Goal: Information Seeking & Learning: Learn about a topic

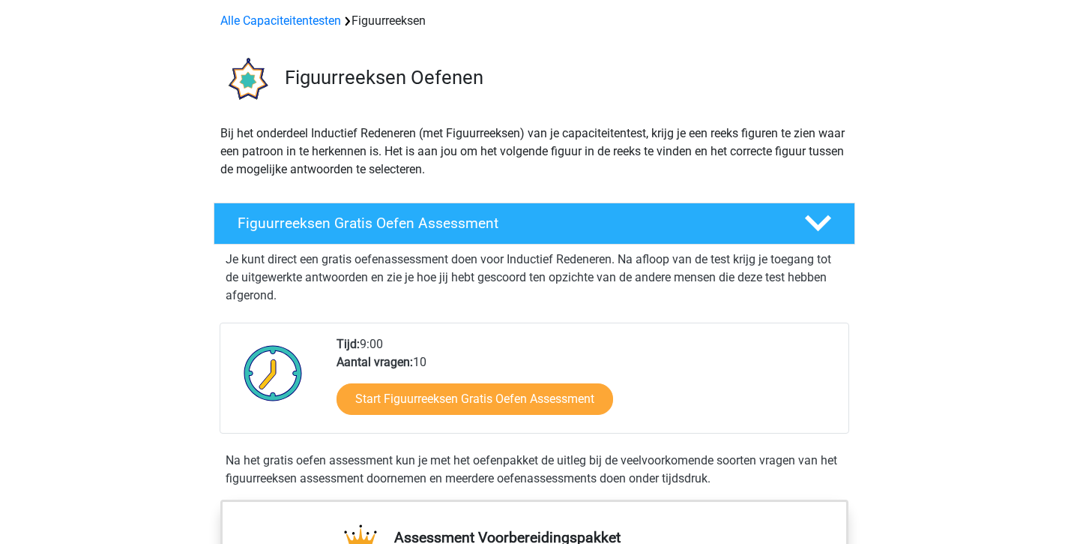
scroll to position [82, 0]
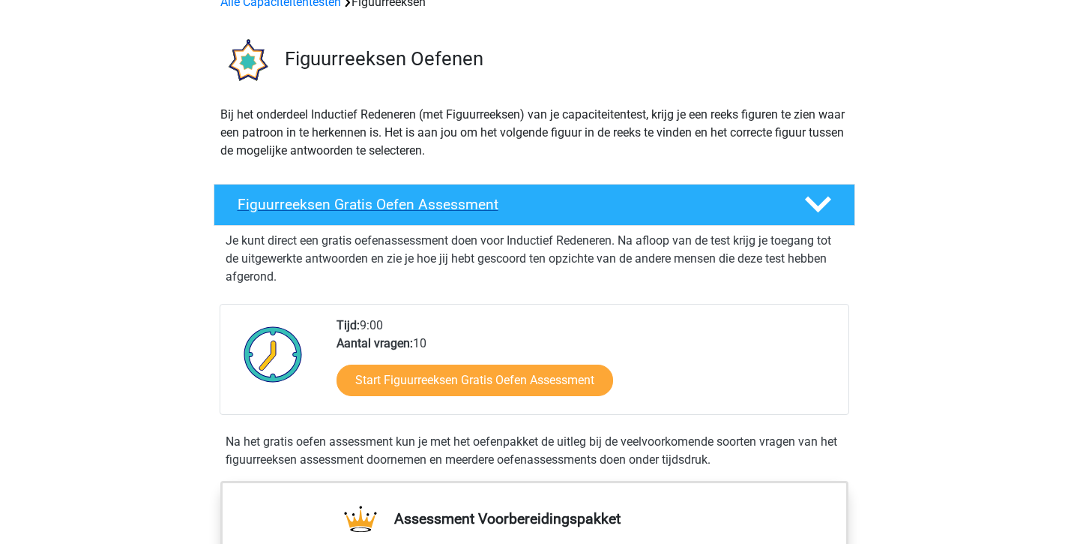
click at [367, 206] on h4 "Figuurreeksen Gratis Oefen Assessment" at bounding box center [509, 204] width 543 height 17
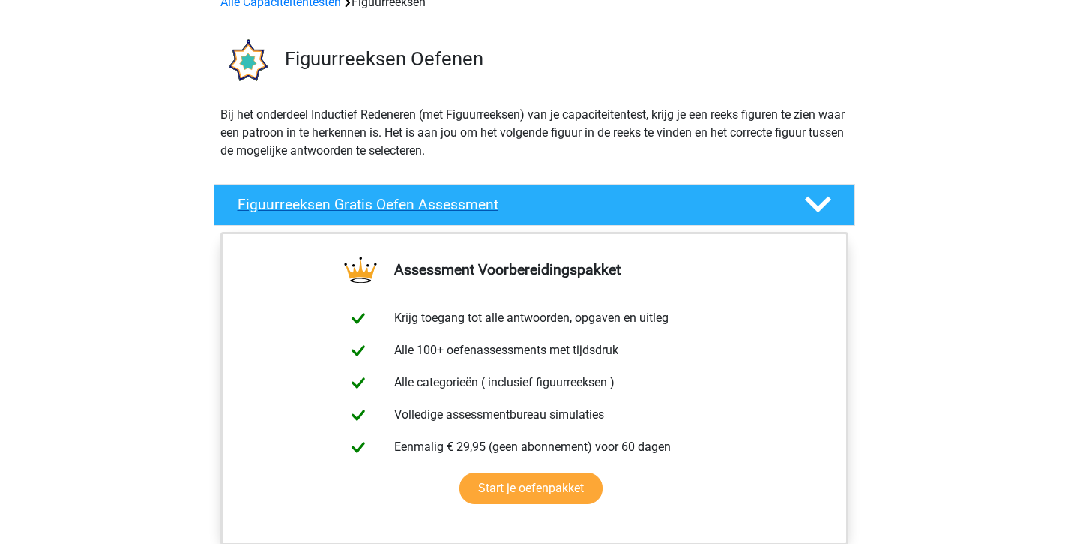
click at [827, 199] on polygon at bounding box center [818, 204] width 26 height 16
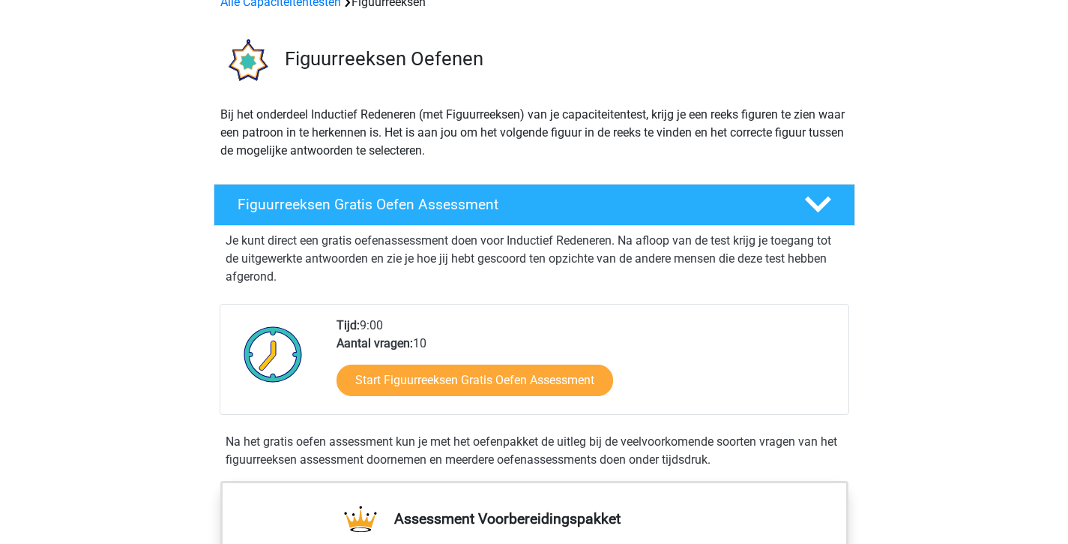
scroll to position [0, 0]
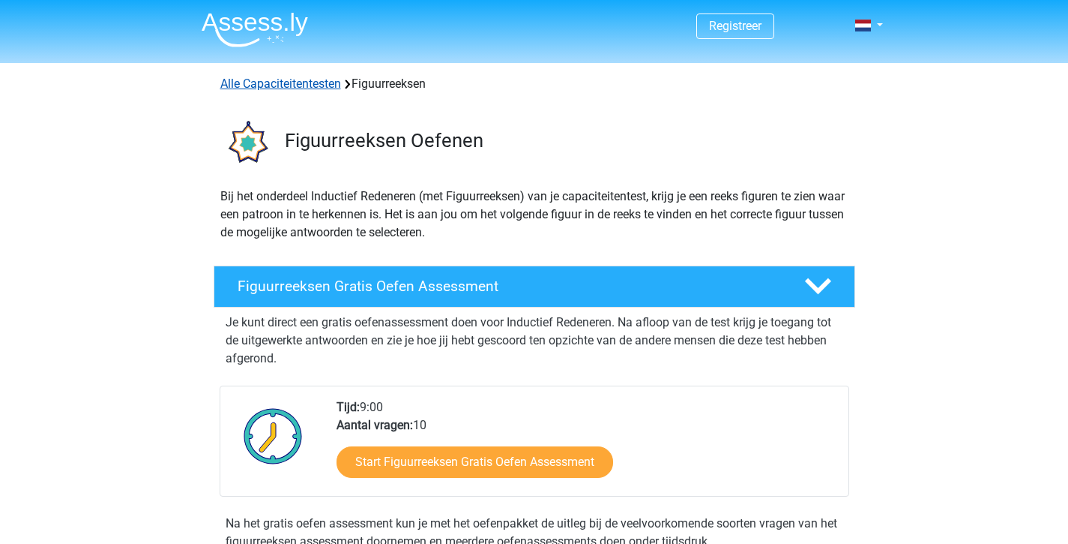
click at [265, 83] on link "Alle Capaciteitentesten" at bounding box center [280, 83] width 121 height 14
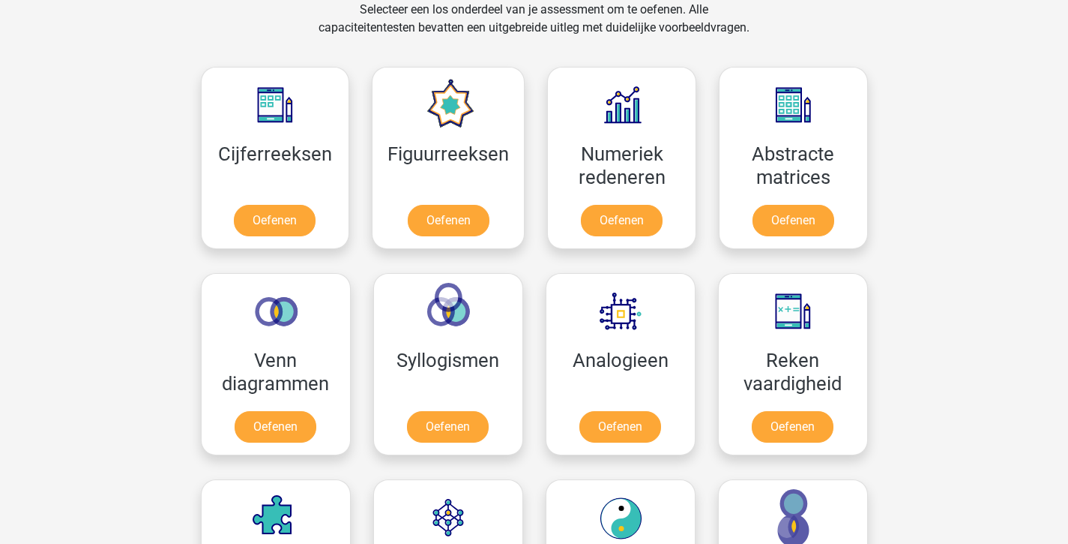
scroll to position [636, 0]
click at [276, 221] on link "Oefenen" at bounding box center [274, 223] width 85 height 33
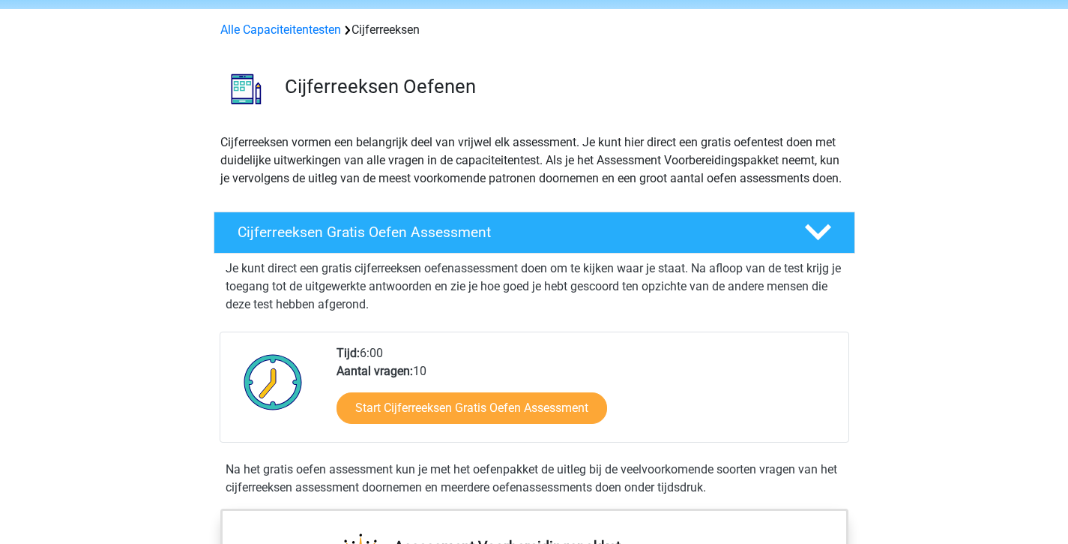
scroll to position [111, 0]
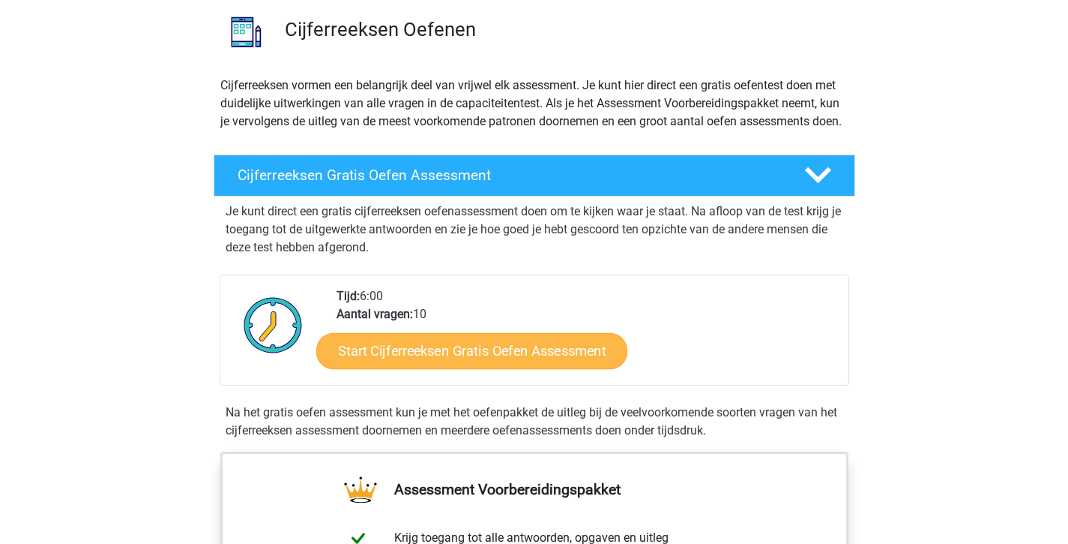
click at [491, 368] on link "Start Cijferreeksen Gratis Oefen Assessment" at bounding box center [471, 350] width 311 height 36
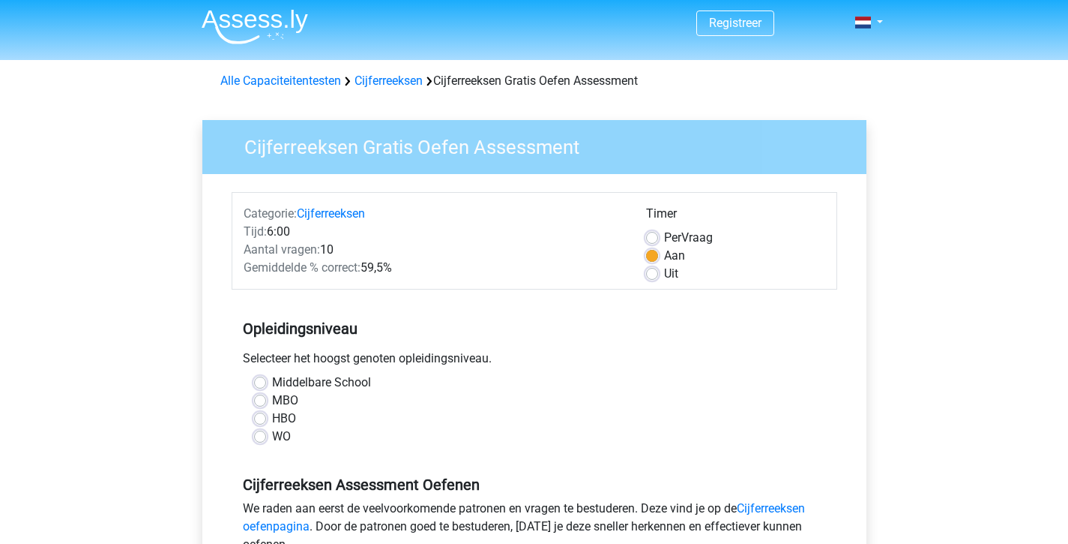
scroll to position [10, 0]
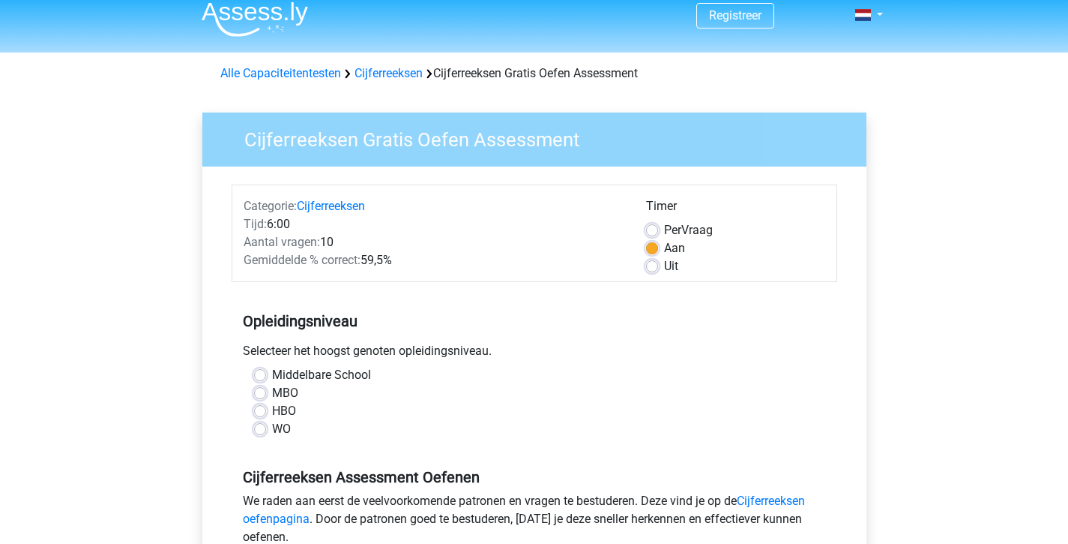
click at [272, 393] on label "MBO" at bounding box center [285, 393] width 26 height 18
click at [259, 393] on input "MBO" at bounding box center [260, 391] width 12 height 15
radio input "true"
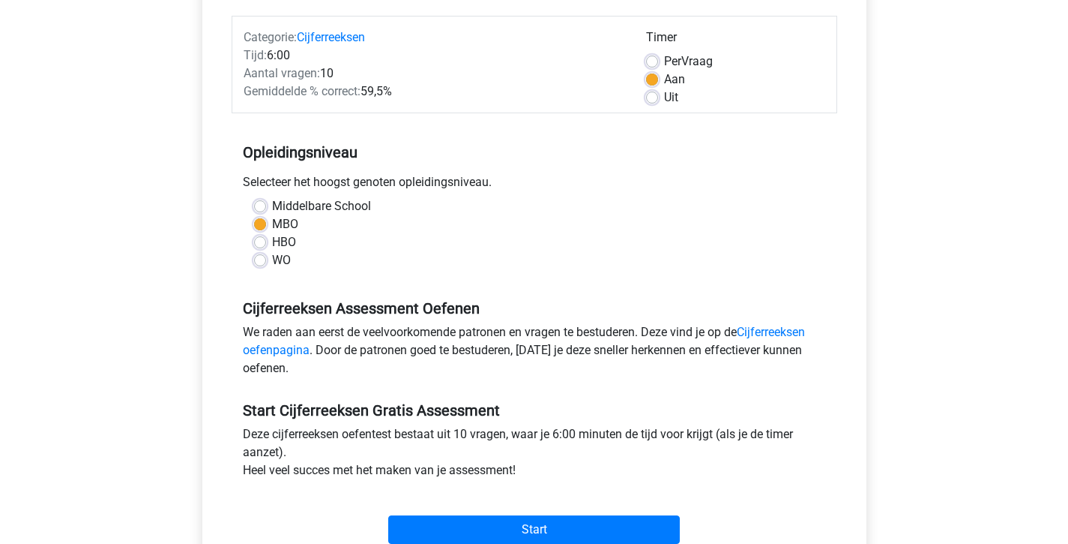
scroll to position [367, 0]
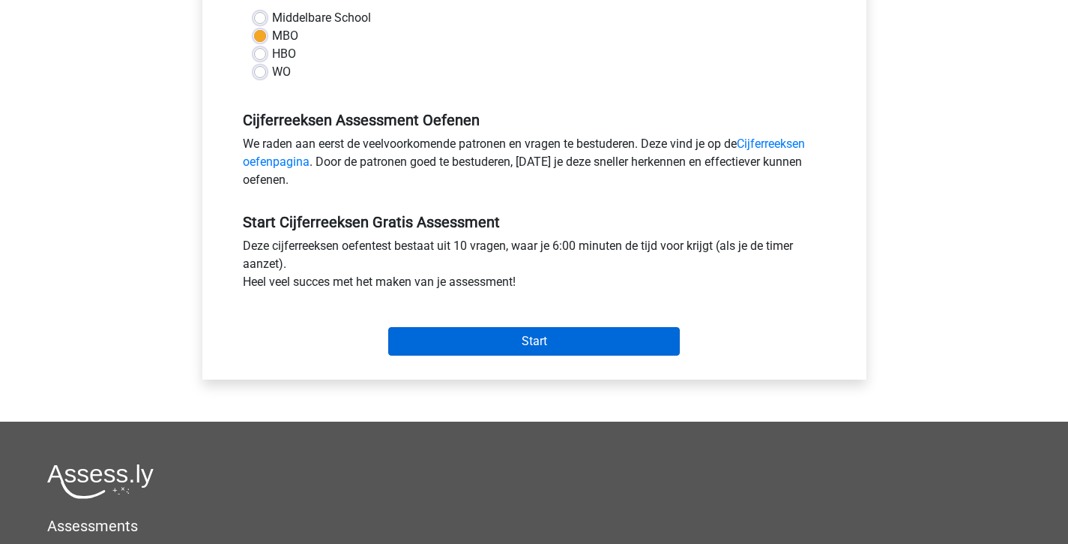
click at [552, 343] on input "Start" at bounding box center [534, 341] width 292 height 28
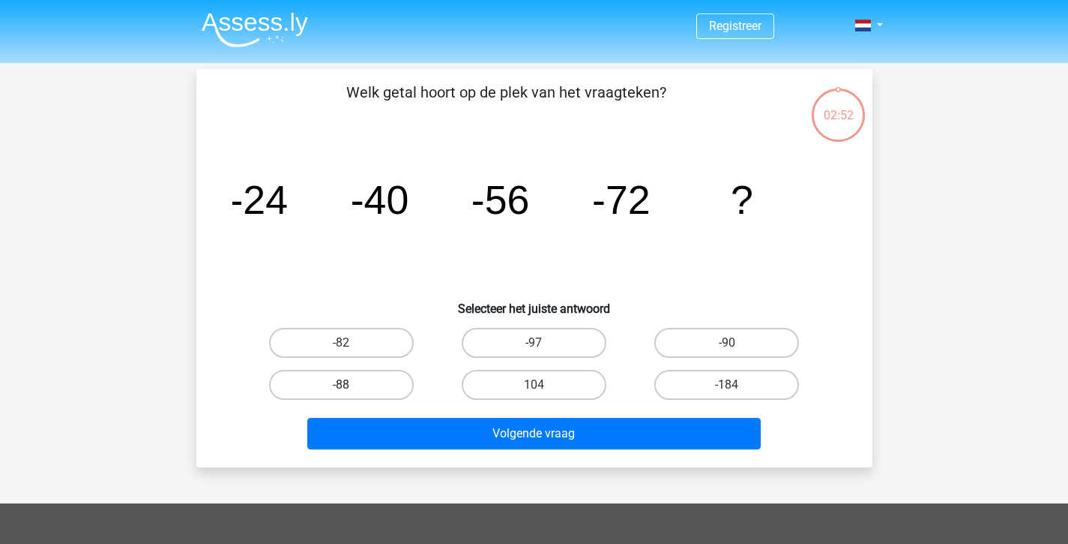
click at [394, 384] on label "-88" at bounding box center [341, 385] width 145 height 30
click at [351, 385] on input "-88" at bounding box center [346, 390] width 10 height 10
radio input "true"
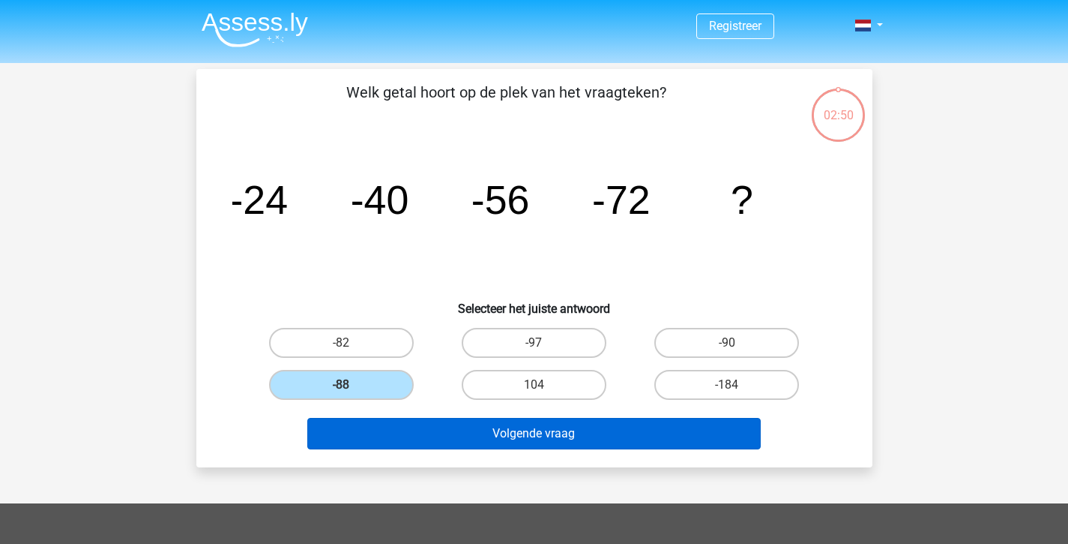
click at [492, 441] on button "Volgende vraag" at bounding box center [534, 433] width 454 height 31
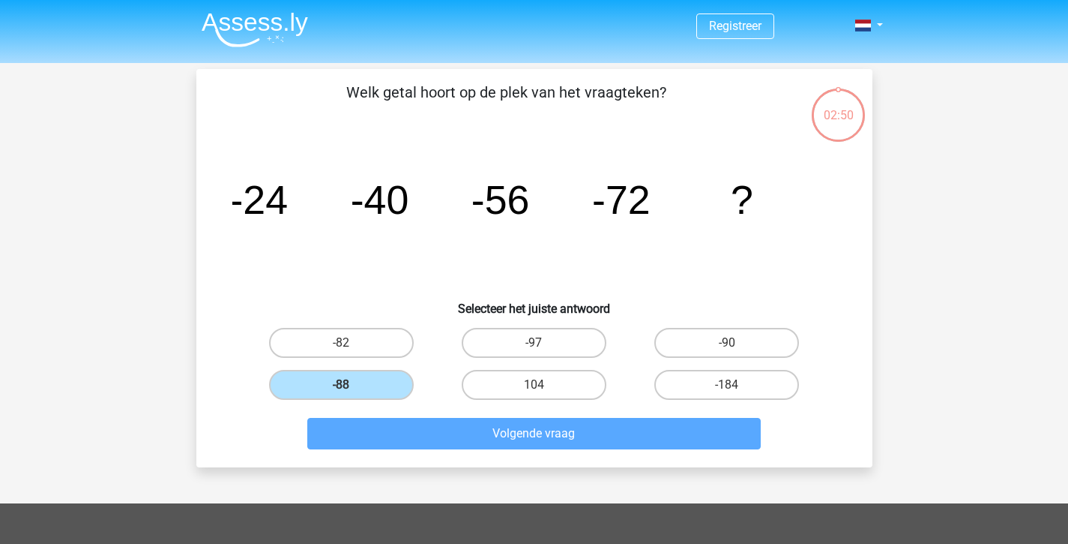
scroll to position [69, 0]
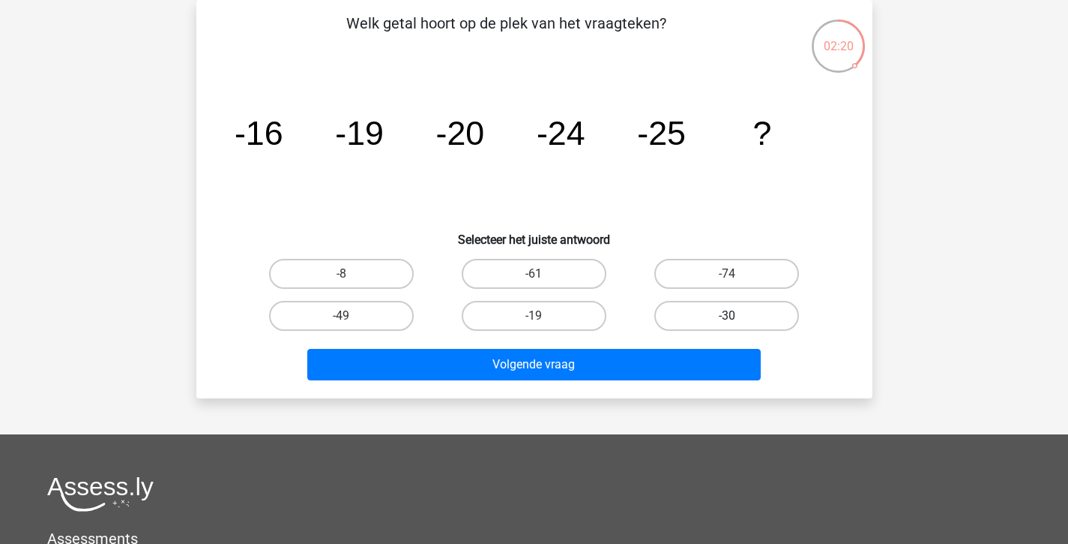
click at [732, 314] on label "-30" at bounding box center [726, 316] width 145 height 30
click at [732, 316] on input "-30" at bounding box center [732, 321] width 10 height 10
radio input "true"
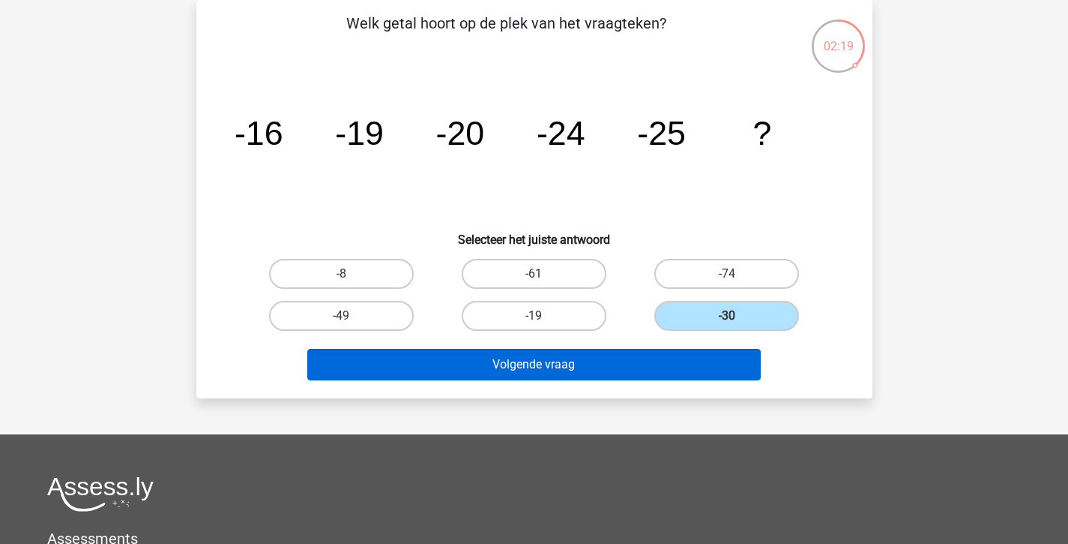
click at [555, 367] on button "Volgende vraag" at bounding box center [534, 364] width 454 height 31
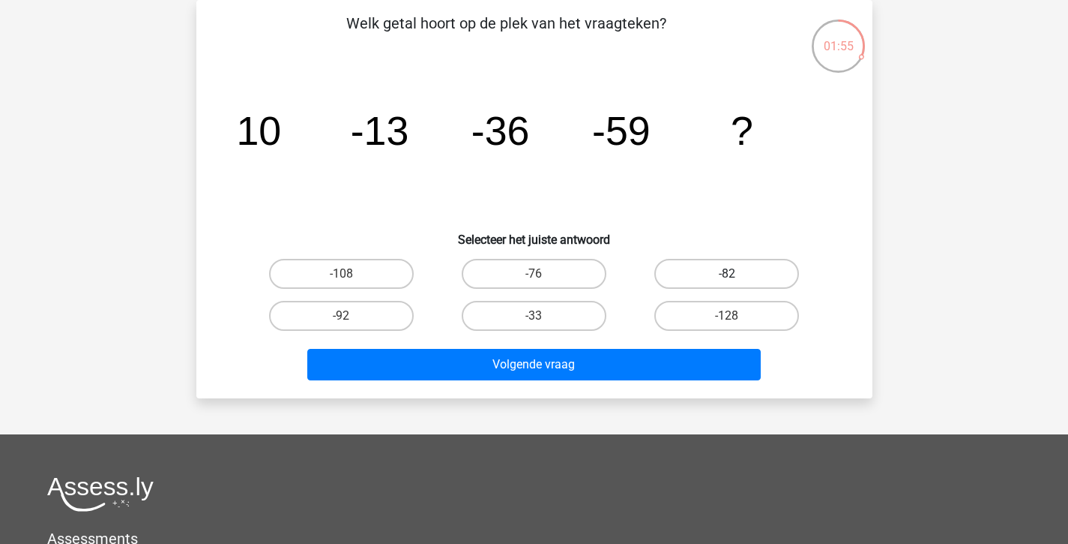
click at [694, 276] on label "-82" at bounding box center [726, 274] width 145 height 30
click at [727, 276] on input "-82" at bounding box center [732, 279] width 10 height 10
radio input "true"
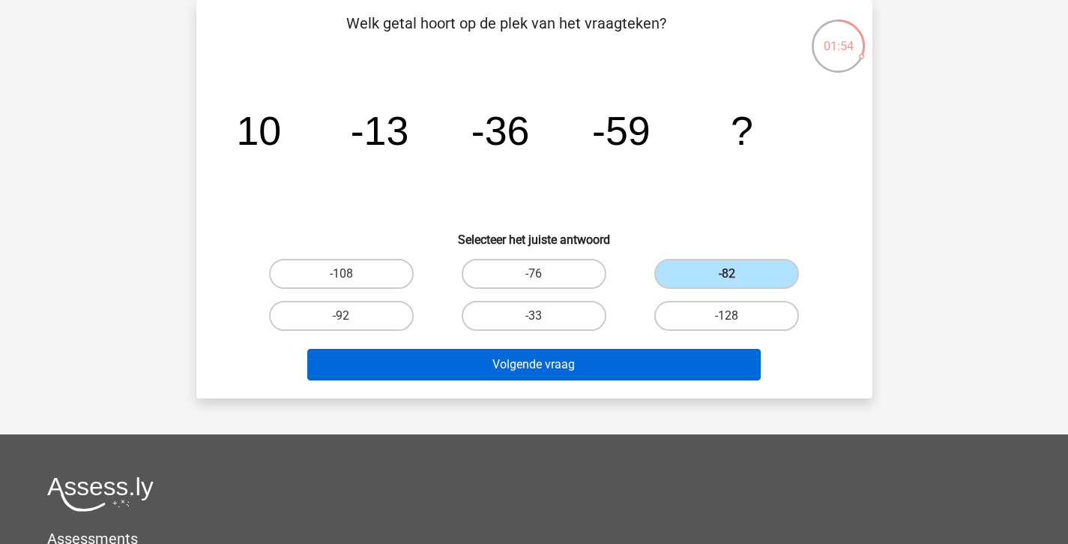
click at [565, 367] on button "Volgende vraag" at bounding box center [534, 364] width 454 height 31
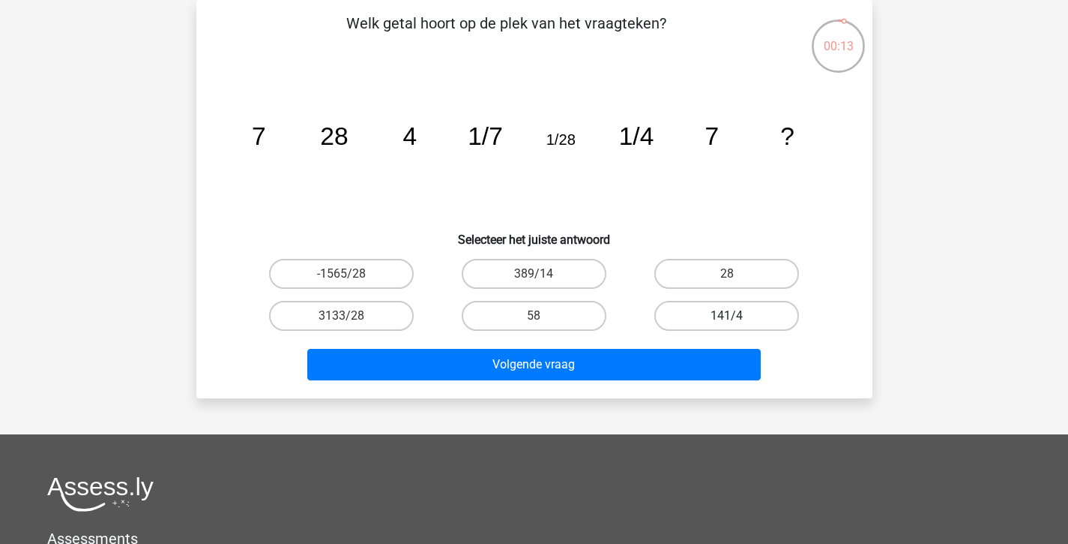
click at [747, 316] on label "141/4" at bounding box center [726, 316] width 145 height 30
click at [737, 316] on input "141/4" at bounding box center [732, 321] width 10 height 10
radio input "true"
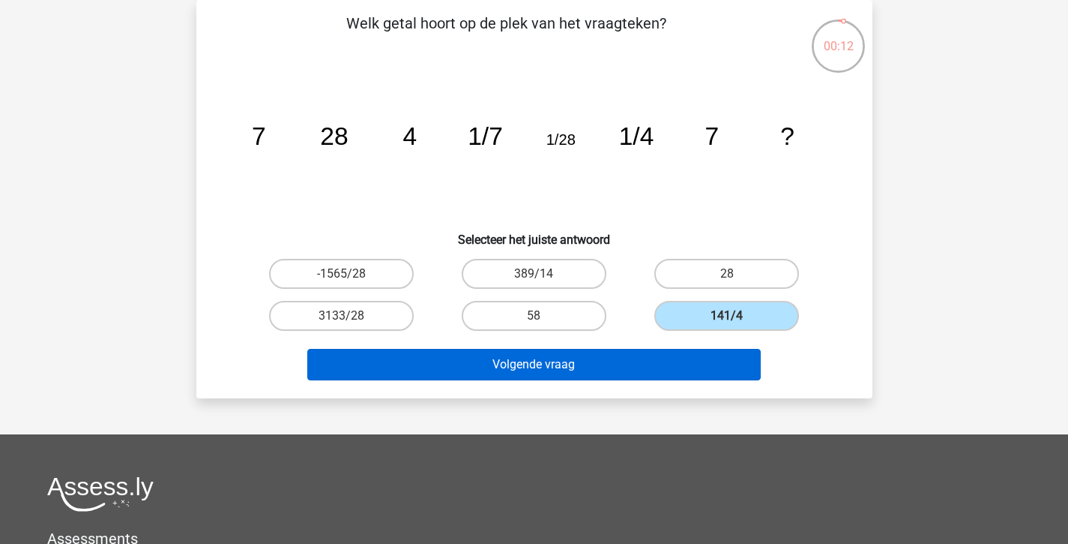
click at [580, 368] on button "Volgende vraag" at bounding box center [534, 364] width 454 height 31
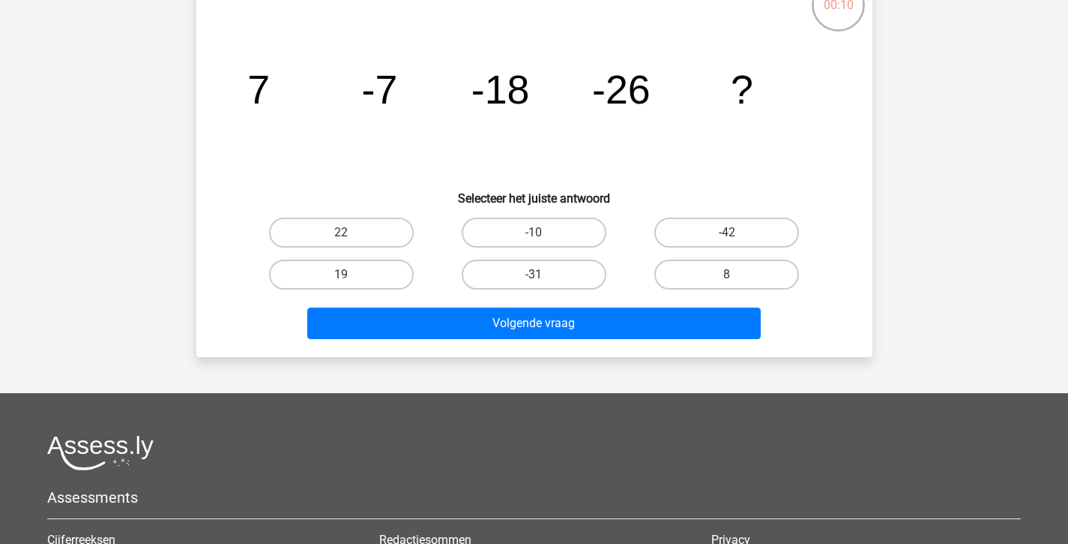
scroll to position [0, 0]
